Goal: Download file/media

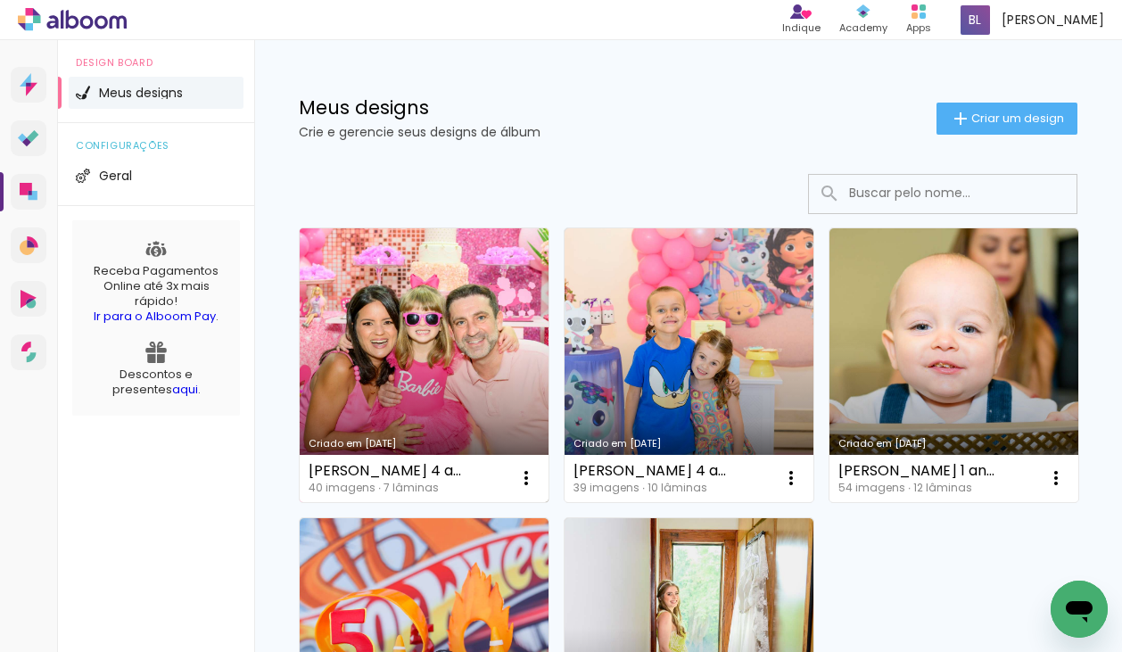
click at [427, 407] on link "Criado em [DATE]" at bounding box center [424, 365] width 249 height 274
click at [0, 0] on neon-animated-pages "Confirmar Cancelar" at bounding box center [0, 0] width 0 height 0
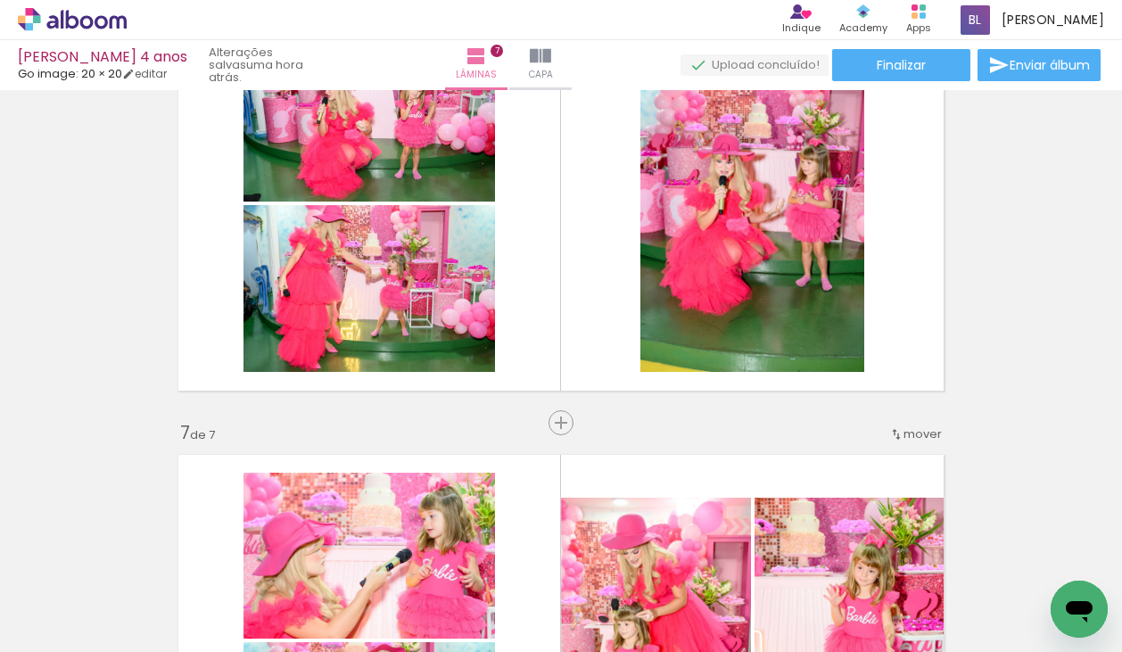
scroll to position [2184, 0]
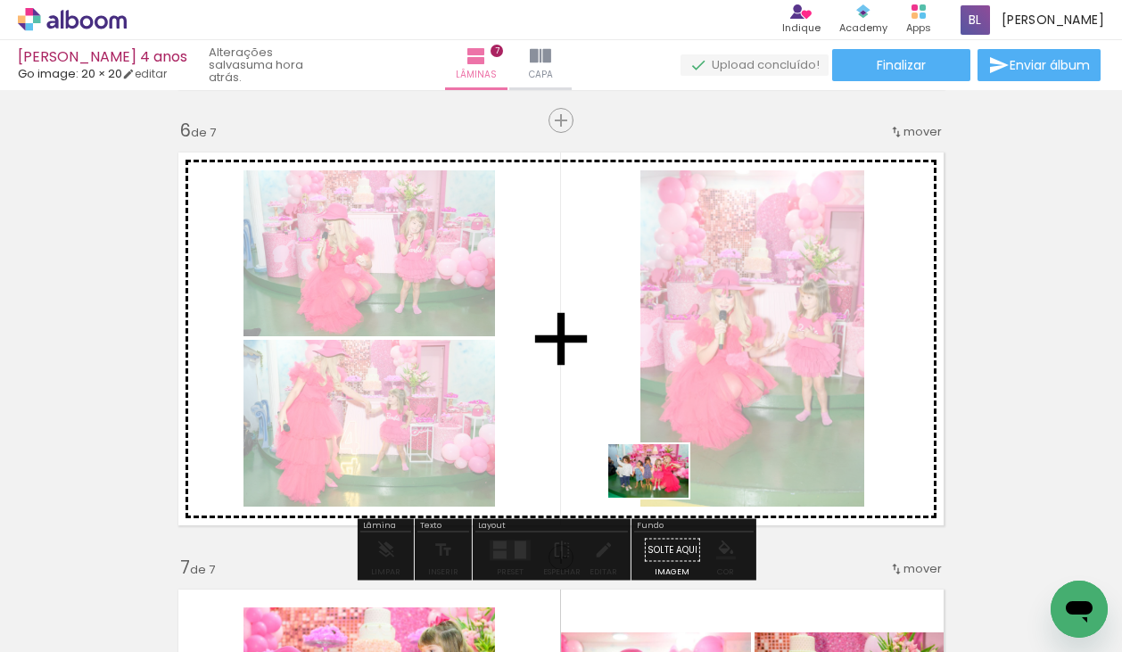
drag, startPoint x: 490, startPoint y: 609, endPoint x: 662, endPoint y: 498, distance: 204.3
click at [662, 498] on quentale-workspace at bounding box center [561, 326] width 1122 height 652
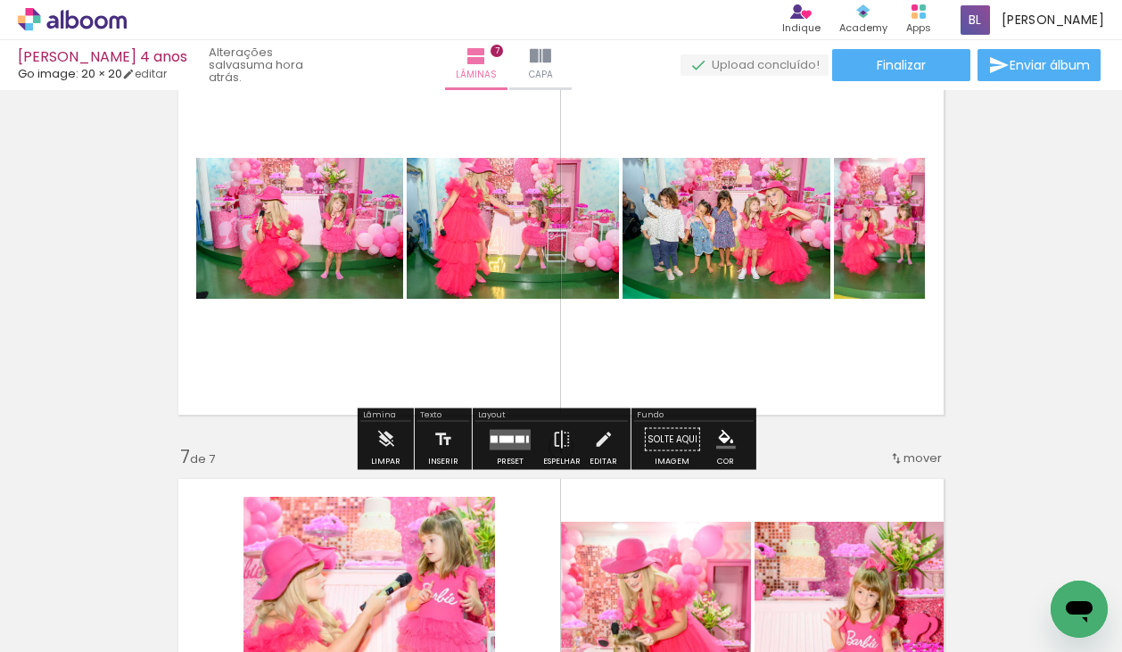
scroll to position [2296, 0]
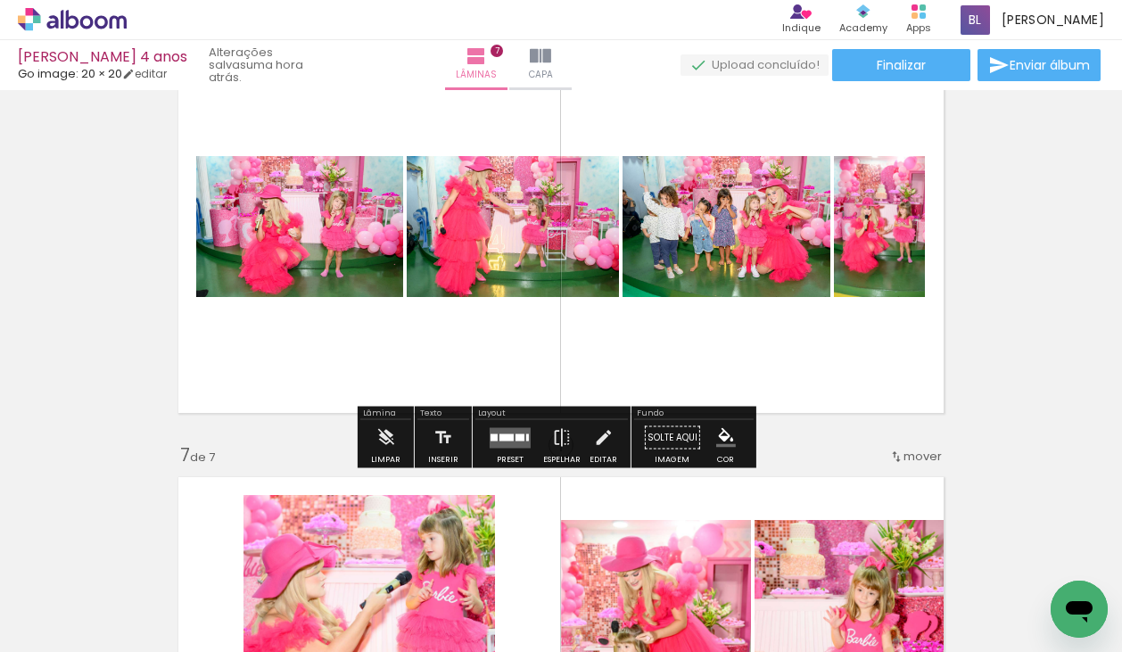
click at [511, 444] on quentale-layouter at bounding box center [510, 437] width 41 height 21
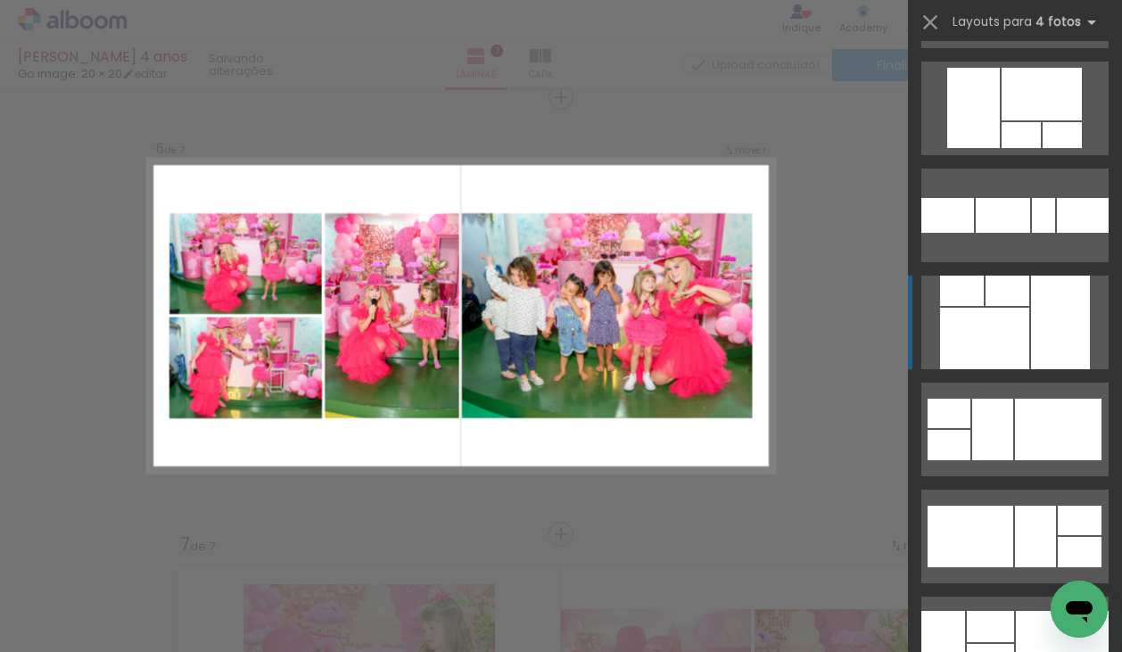
scroll to position [4099, 0]
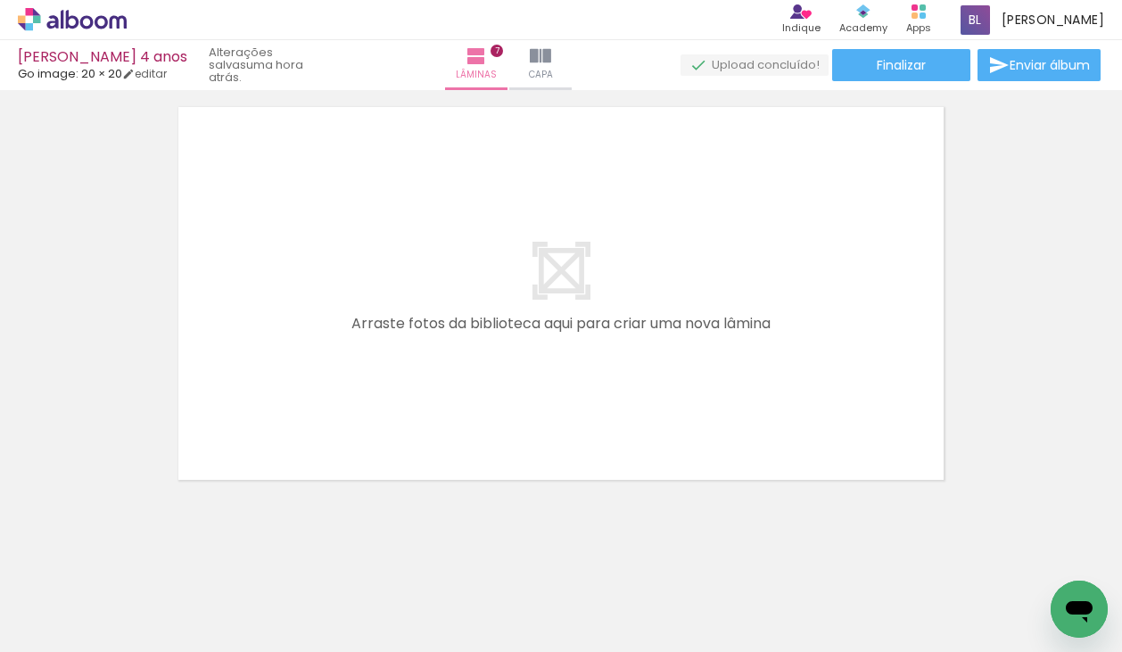
scroll to position [3105, 0]
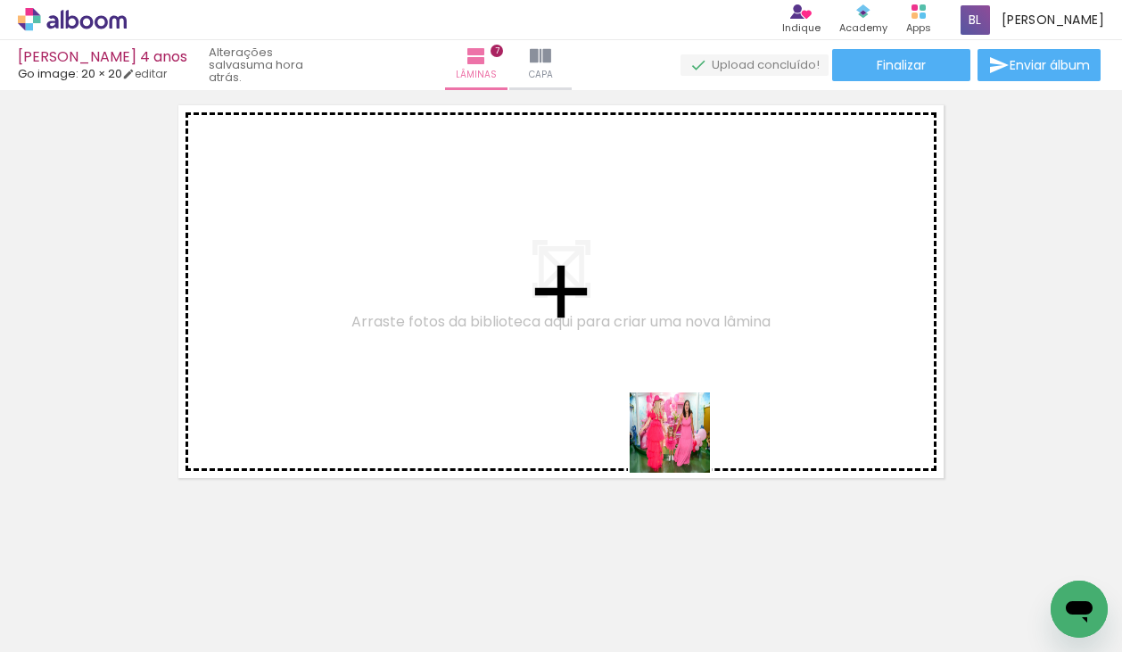
drag, startPoint x: 684, startPoint y: 598, endPoint x: 681, endPoint y: 427, distance: 171.2
click at [681, 427] on quentale-workspace at bounding box center [561, 326] width 1122 height 652
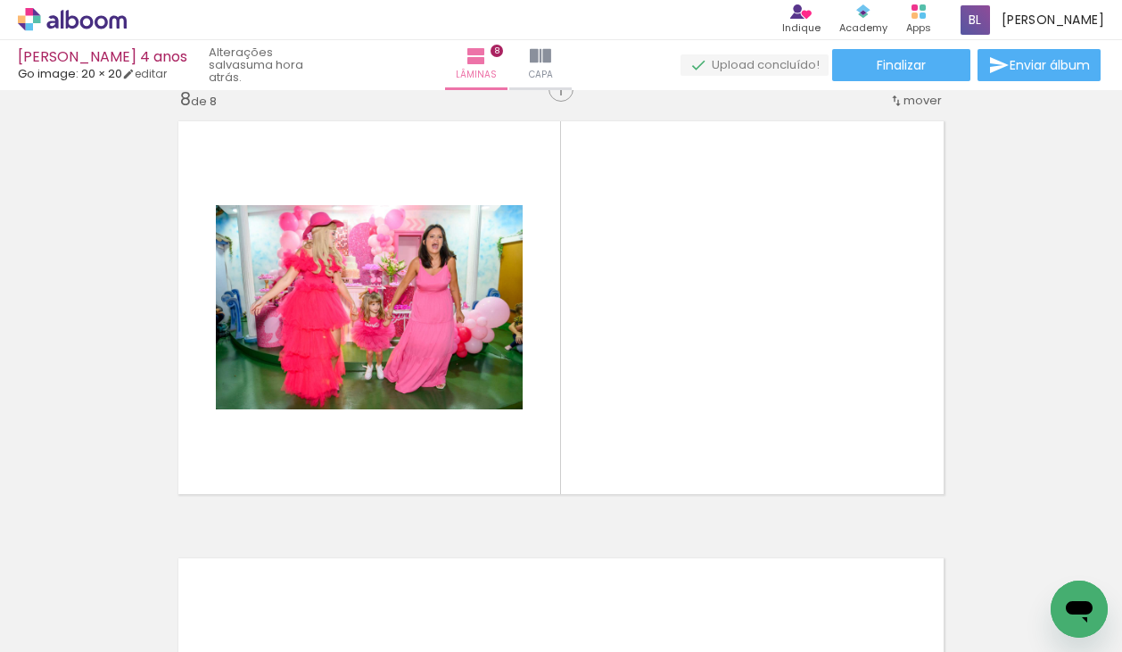
scroll to position [3081, 0]
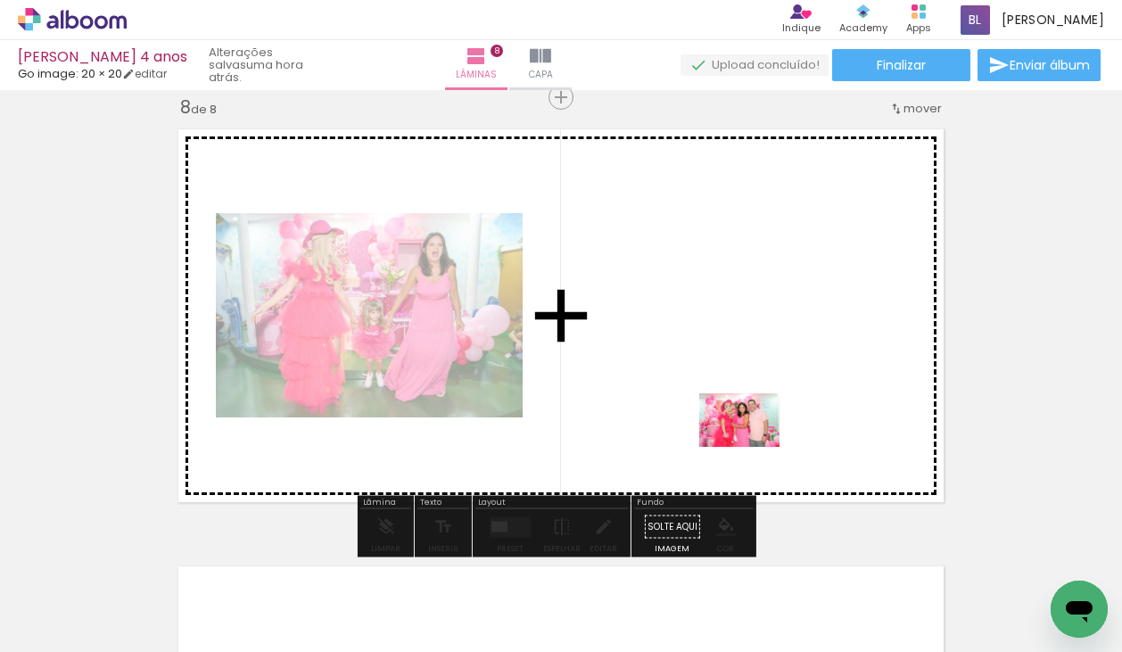
drag, startPoint x: 778, startPoint y: 593, endPoint x: 753, endPoint y: 446, distance: 149.2
click at [753, 446] on quentale-workspace at bounding box center [561, 326] width 1122 height 652
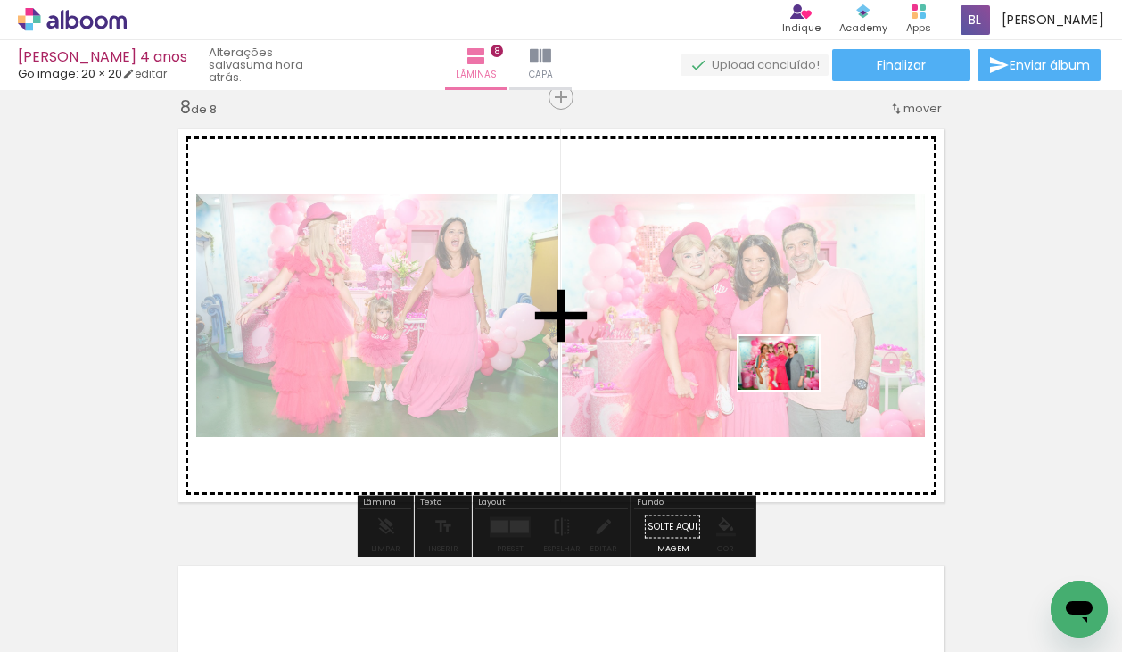
drag, startPoint x: 877, startPoint y: 595, endPoint x: 737, endPoint y: 519, distance: 158.4
click at [792, 389] on quentale-workspace at bounding box center [561, 326] width 1122 height 652
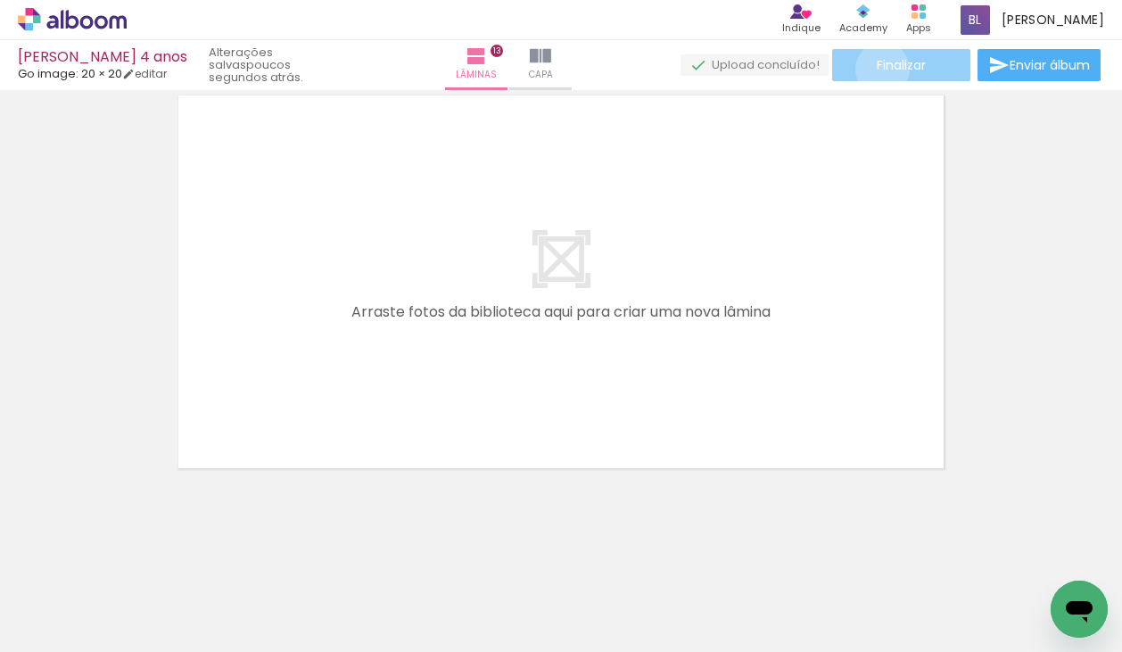
click at [877, 69] on span "Finalizar" at bounding box center [901, 65] width 49 height 12
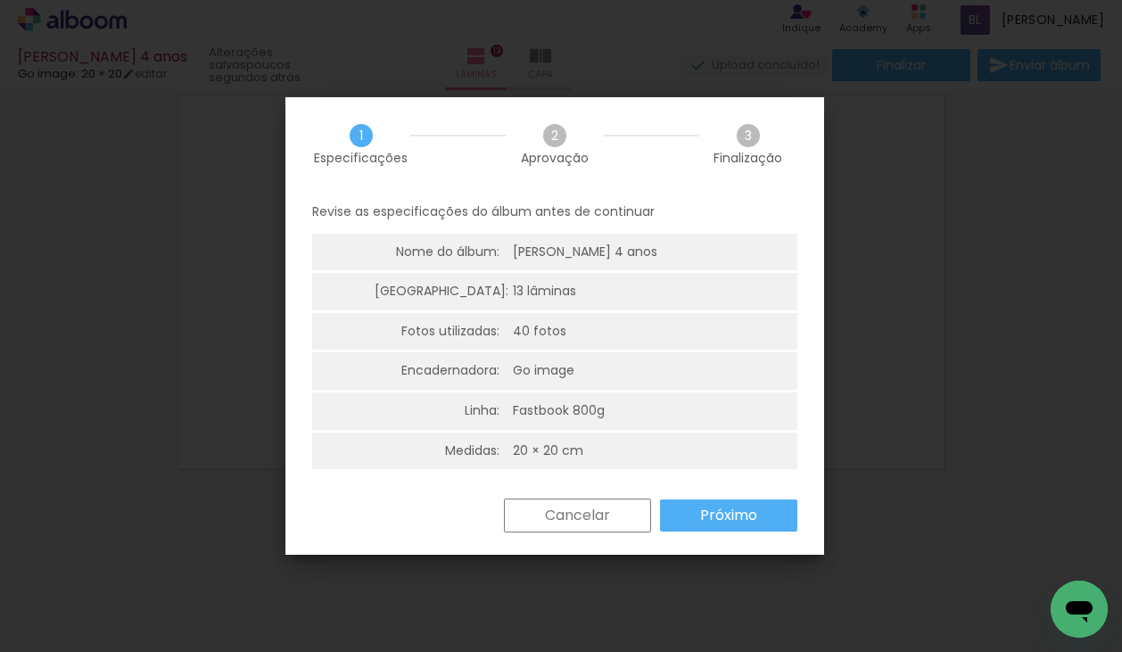
click at [0, 0] on slot "Próximo" at bounding box center [0, 0] width 0 height 0
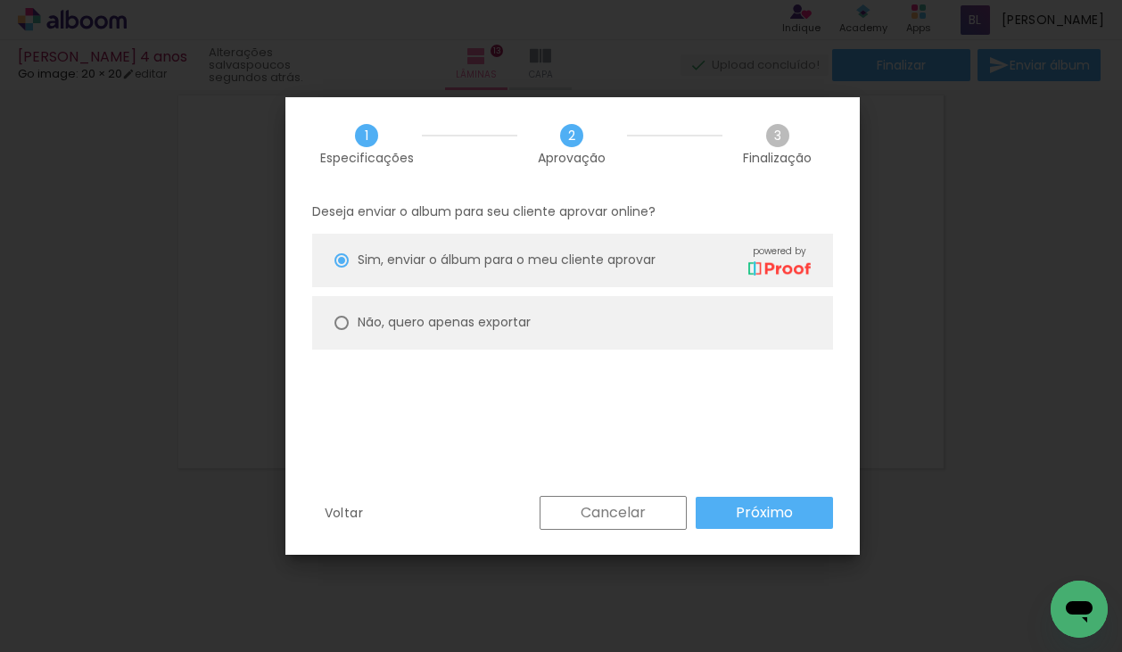
drag, startPoint x: 457, startPoint y: 317, endPoint x: 476, endPoint y: 325, distance: 20.0
click at [0, 0] on slot "Não, quero apenas exportar" at bounding box center [0, 0] width 0 height 0
type paper-radio-button "on"
click at [0, 0] on slot "Próximo" at bounding box center [0, 0] width 0 height 0
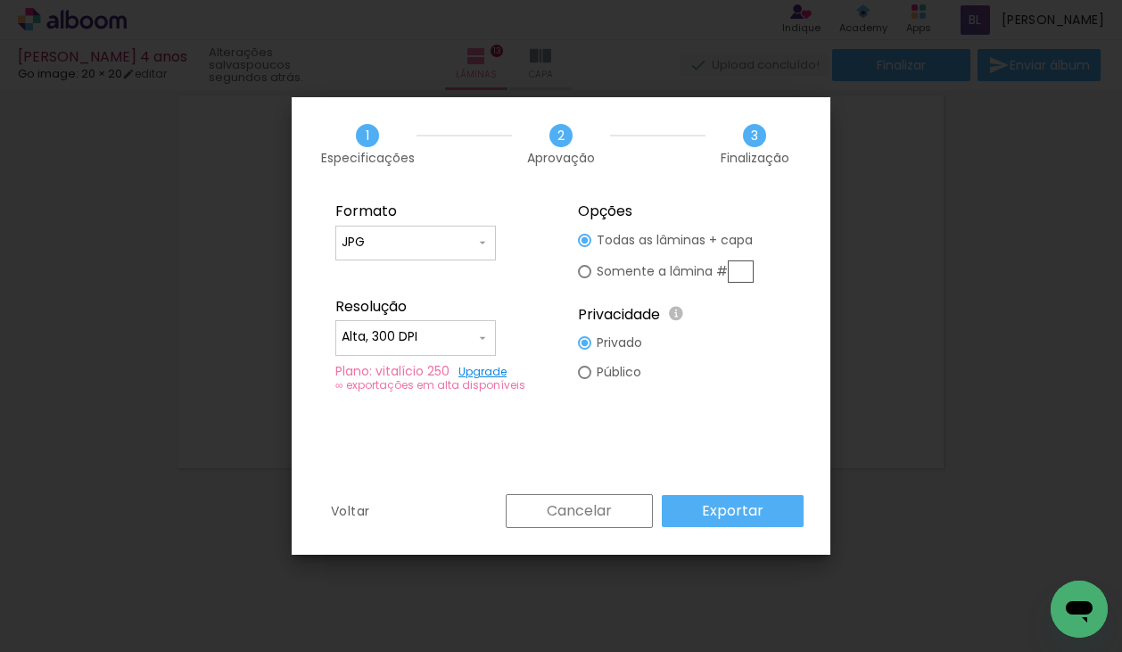
click at [455, 338] on input "Alta, 300 DPI" at bounding box center [409, 337] width 134 height 18
click at [0, 0] on slot "Baixa" at bounding box center [0, 0] width 0 height 0
type input "Baixa"
click at [744, 522] on paper-button "Exportar" at bounding box center [733, 511] width 142 height 32
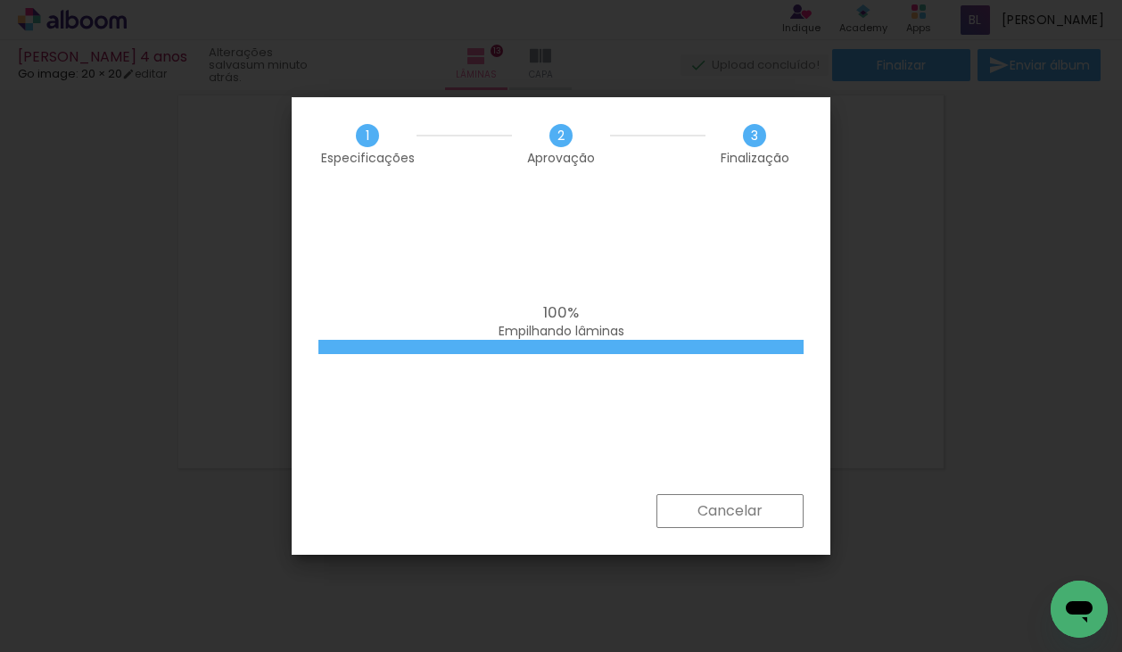
scroll to position [1571, 0]
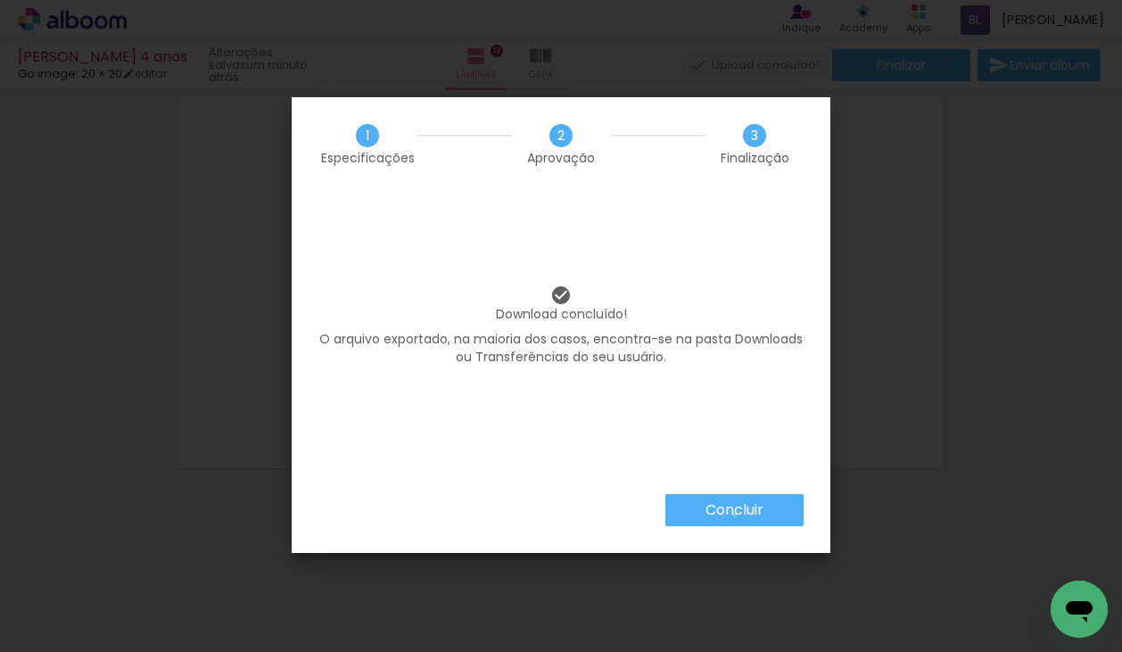
click at [0, 0] on slot "Concluir" at bounding box center [0, 0] width 0 height 0
